Goal: Communication & Community: Answer question/provide support

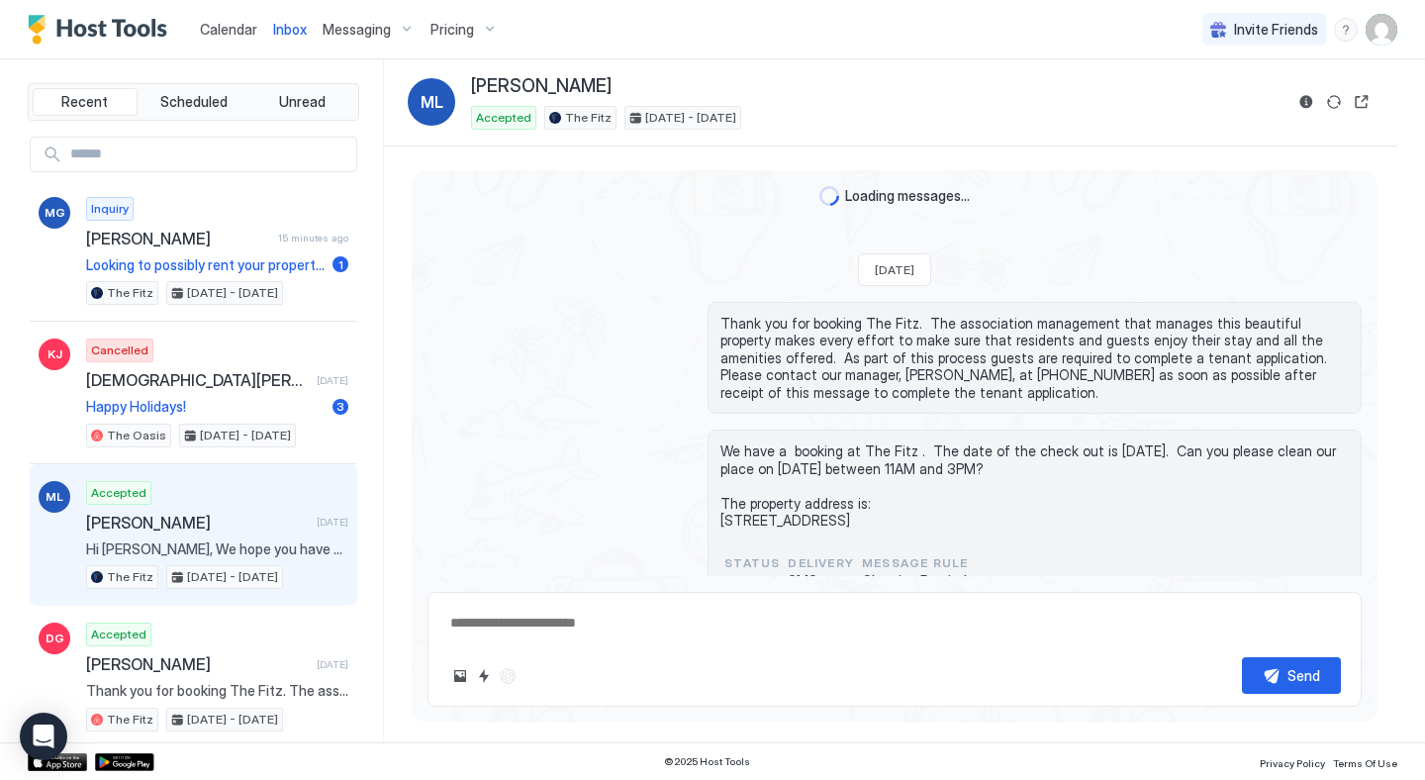
scroll to position [3471, 0]
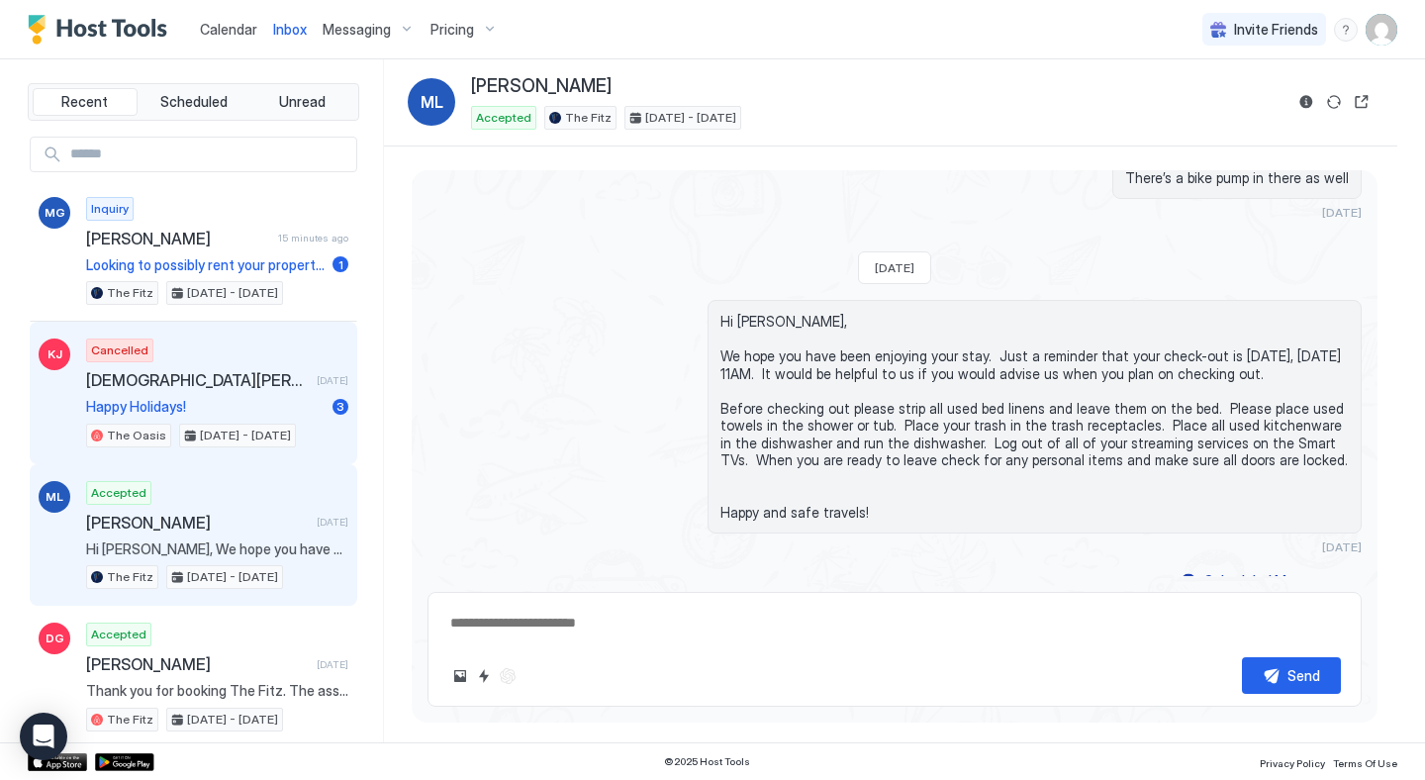
click at [185, 355] on div "Cancelled [PERSON_NAME] [DATE] Happy Holidays! 3 The Oasis [DATE] - [DATE]" at bounding box center [217, 392] width 262 height 109
type textarea "*"
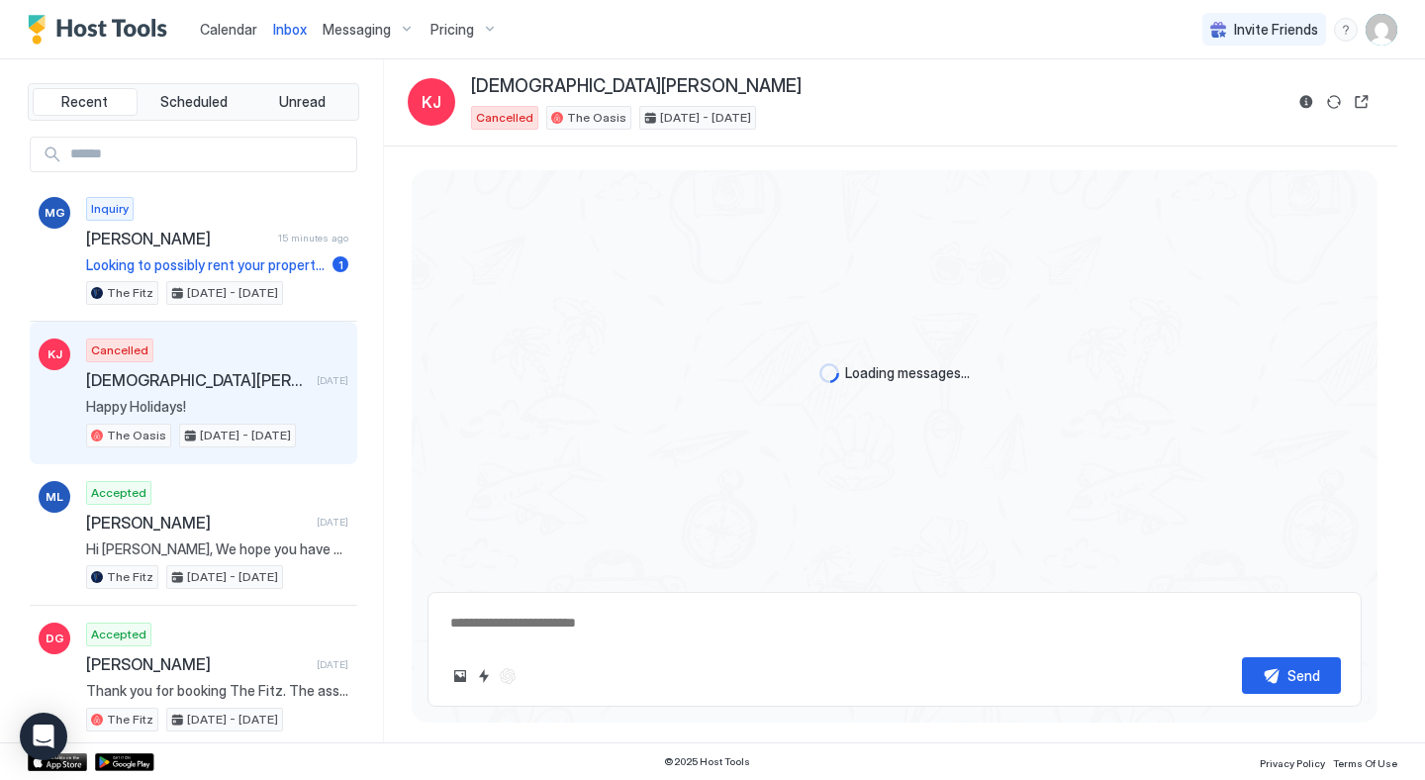
scroll to position [1940, 0]
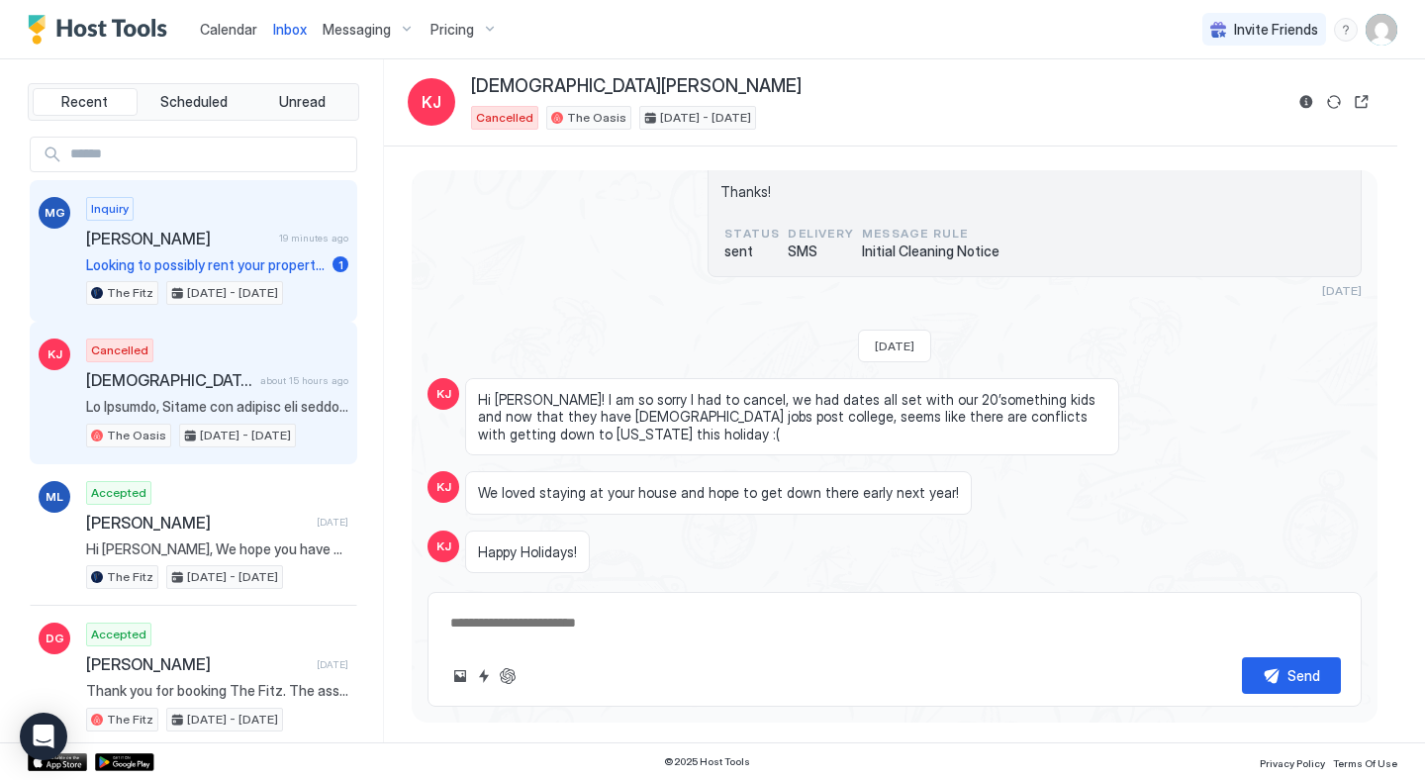
click at [241, 216] on div "Inquiry [PERSON_NAME] 19 minutes ago Looking to possibly rent your property fro…" at bounding box center [217, 251] width 262 height 109
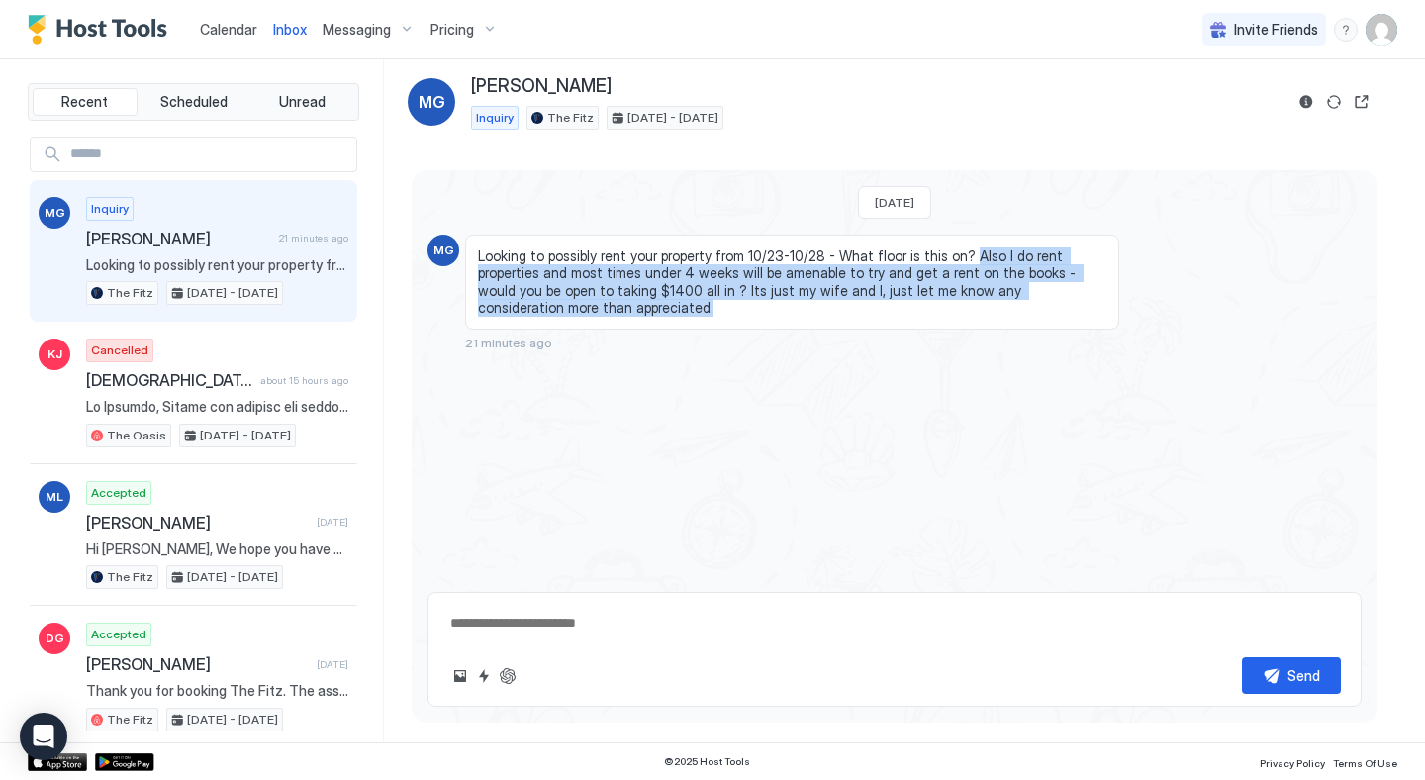
drag, startPoint x: 958, startPoint y: 257, endPoint x: 1112, endPoint y: 305, distance: 161.5
click at [1112, 305] on div "Looking to possibly rent your property from 10/23-10/28 - What floor is this on…" at bounding box center [792, 282] width 654 height 95
click at [987, 276] on span "Looking to possibly rent your property from 10/23-10/28 - What floor is this on…" at bounding box center [792, 281] width 628 height 69
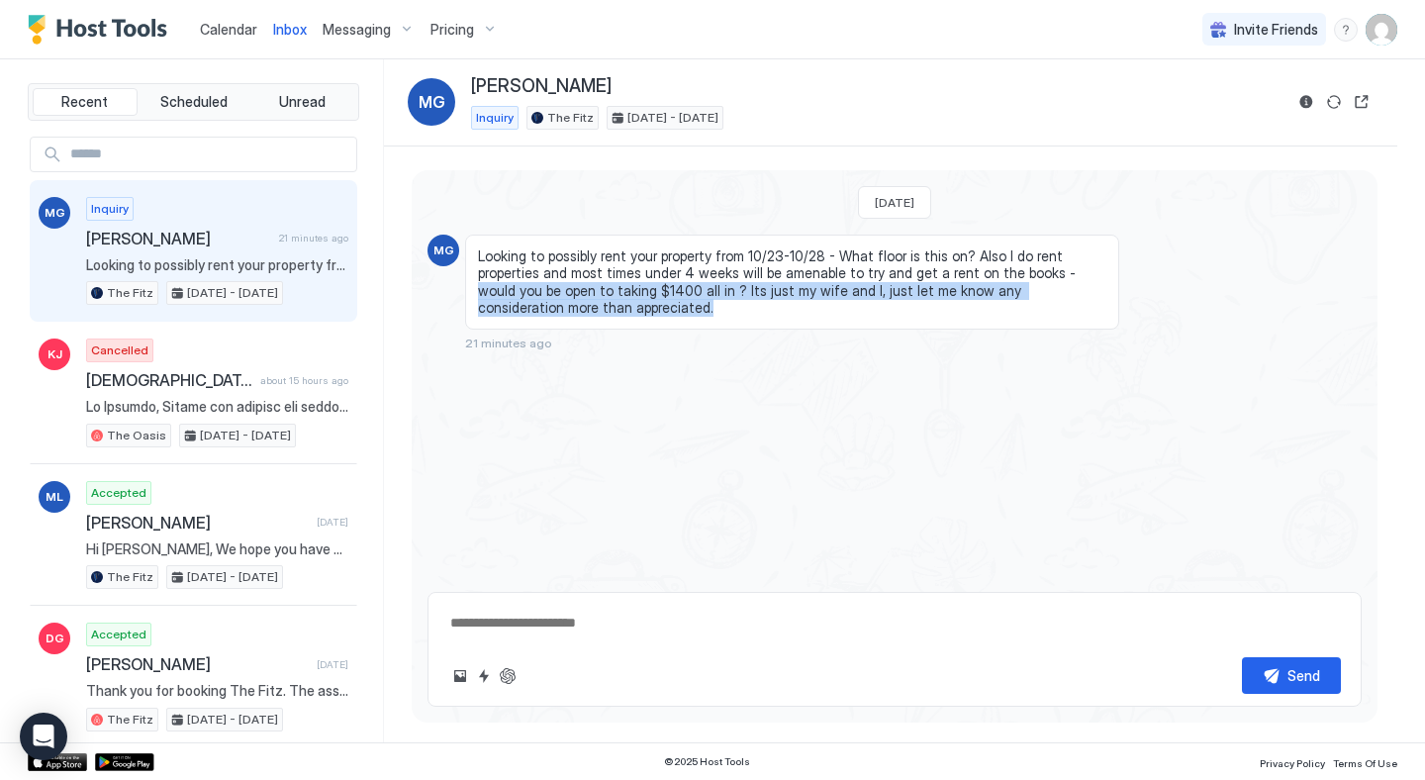
drag, startPoint x: 983, startPoint y: 276, endPoint x: 1105, endPoint y: 292, distance: 122.8
click at [1105, 292] on span "Looking to possibly rent your property from 10/23-10/28 - What floor is this on…" at bounding box center [792, 281] width 628 height 69
click at [1309, 100] on button "Reservation information" at bounding box center [1307, 102] width 24 height 24
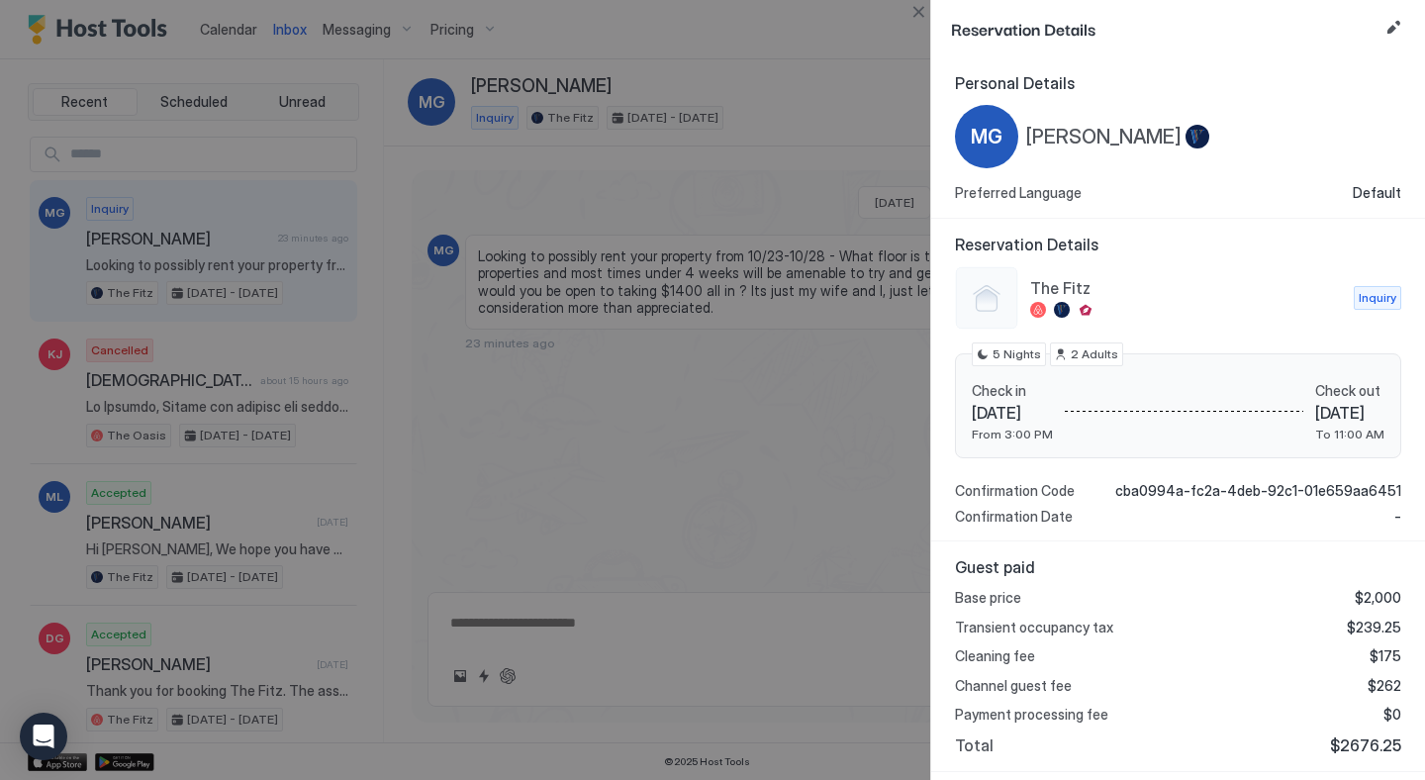
click at [744, 350] on div at bounding box center [712, 390] width 1425 height 780
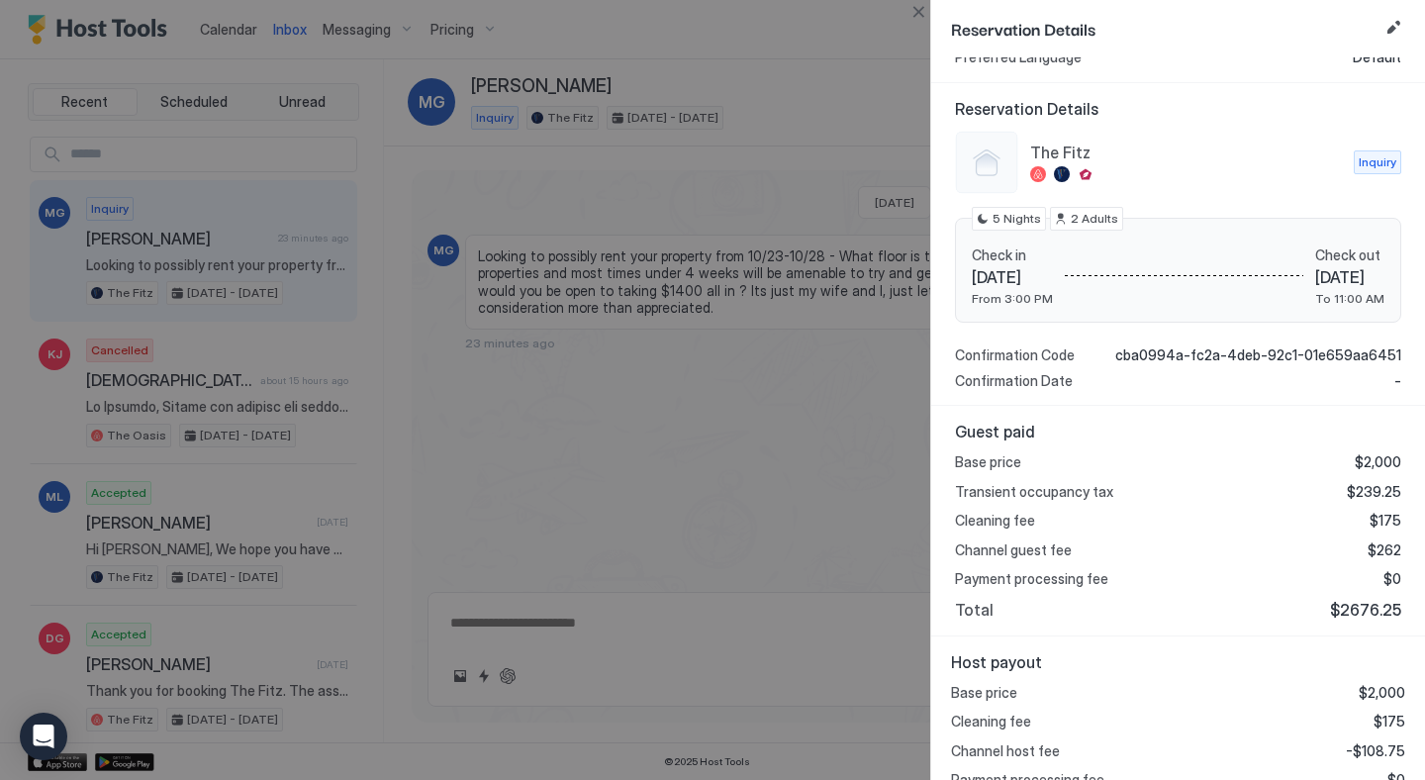
scroll to position [191, 0]
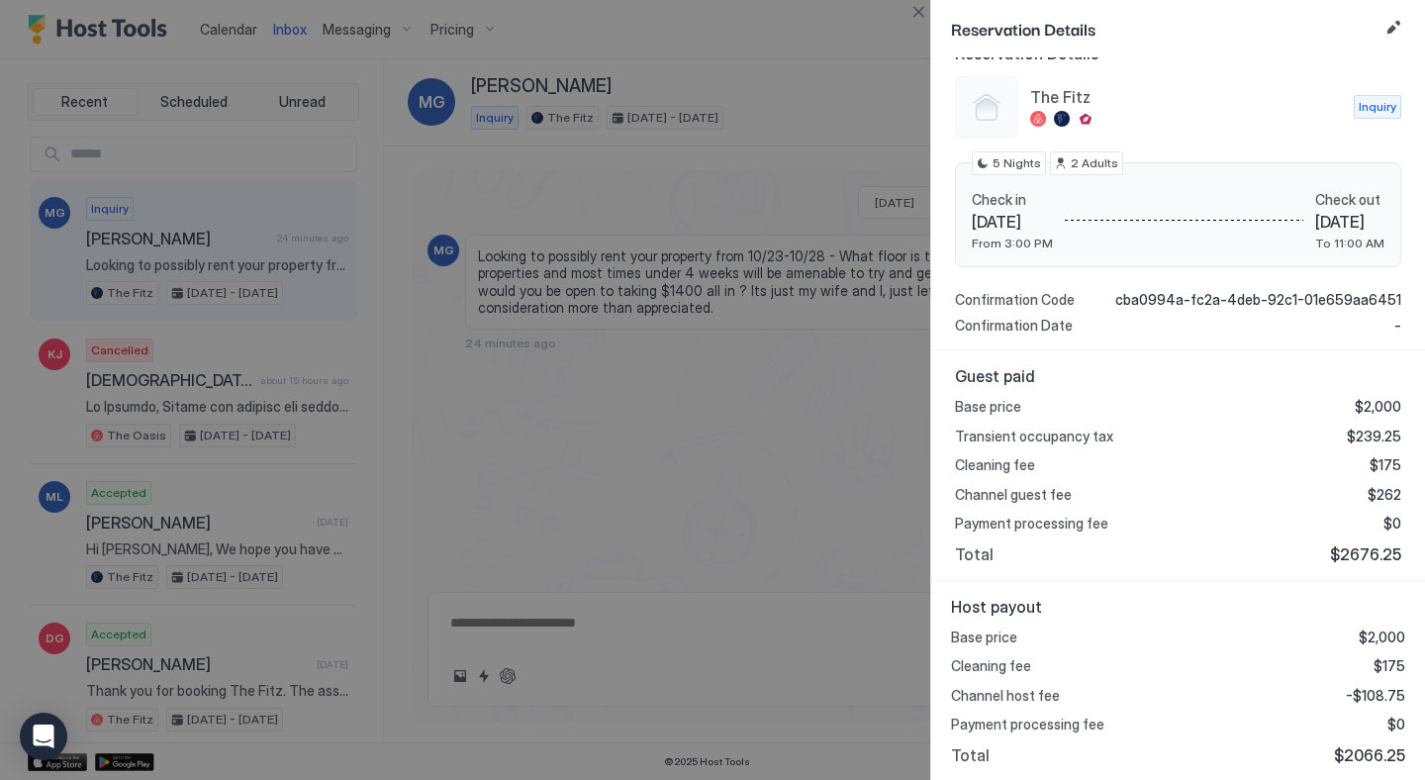
click at [577, 404] on div at bounding box center [712, 390] width 1425 height 780
click at [911, 20] on button "Close" at bounding box center [919, 12] width 24 height 24
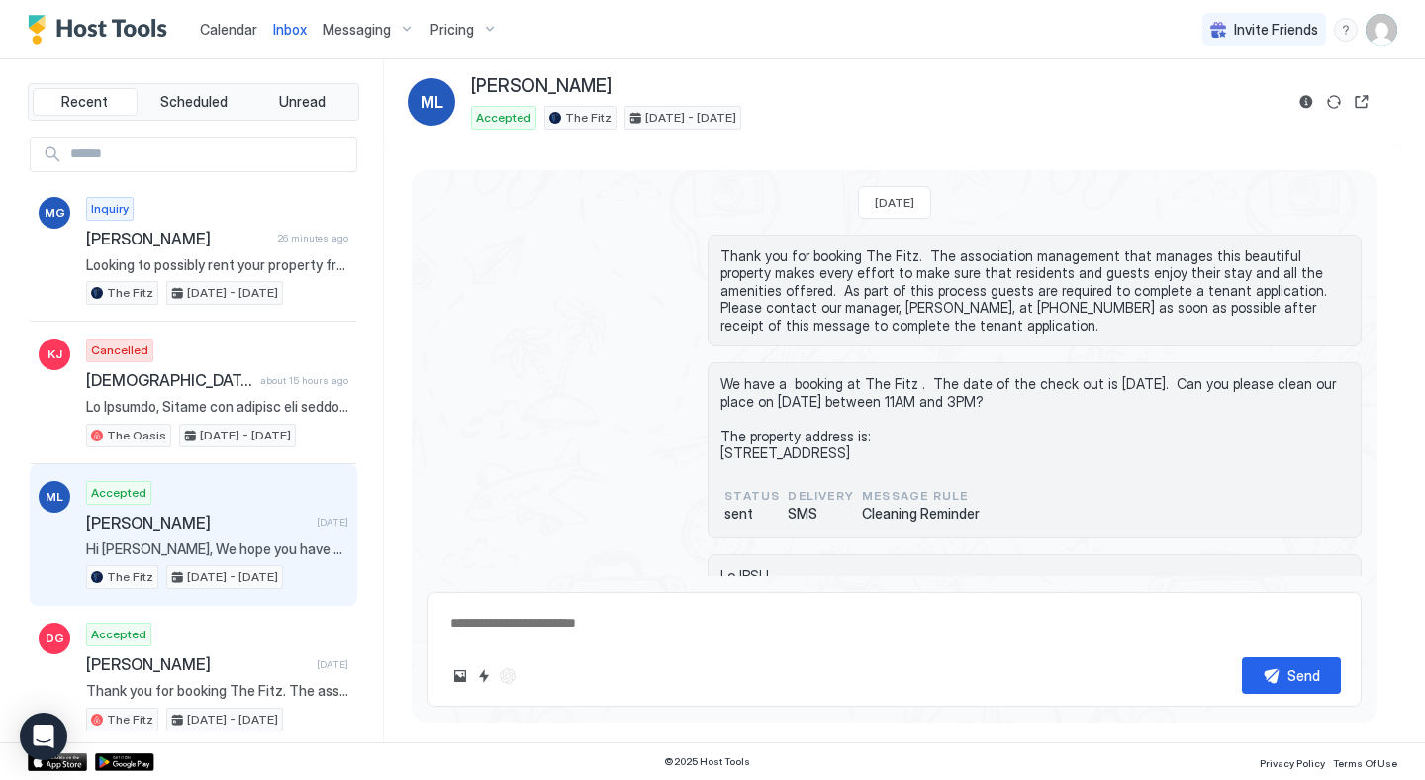
scroll to position [3624, 0]
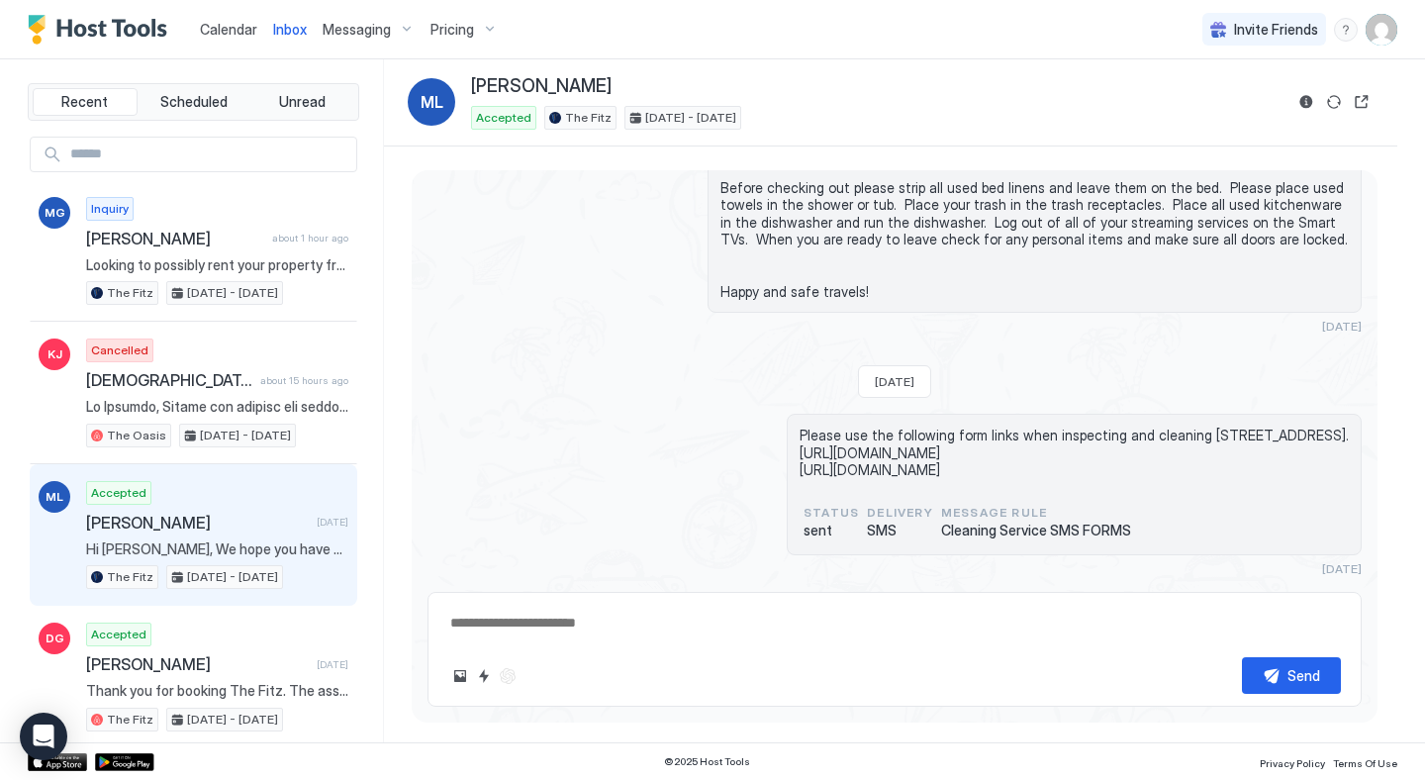
type textarea "*"
